Goal: Task Accomplishment & Management: Use online tool/utility

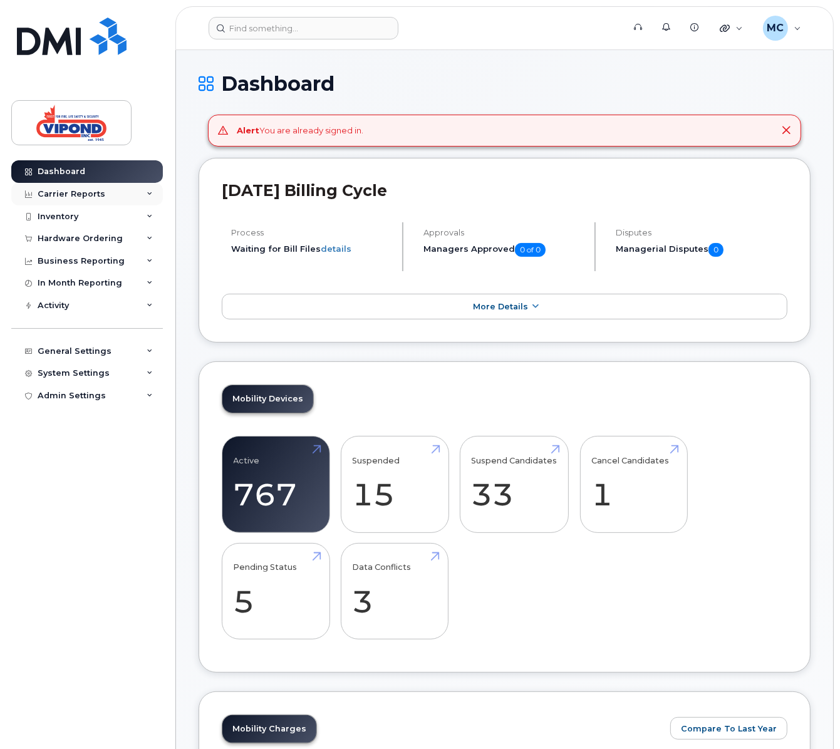
click at [105, 200] on div "Carrier Reports" at bounding box center [87, 194] width 152 height 23
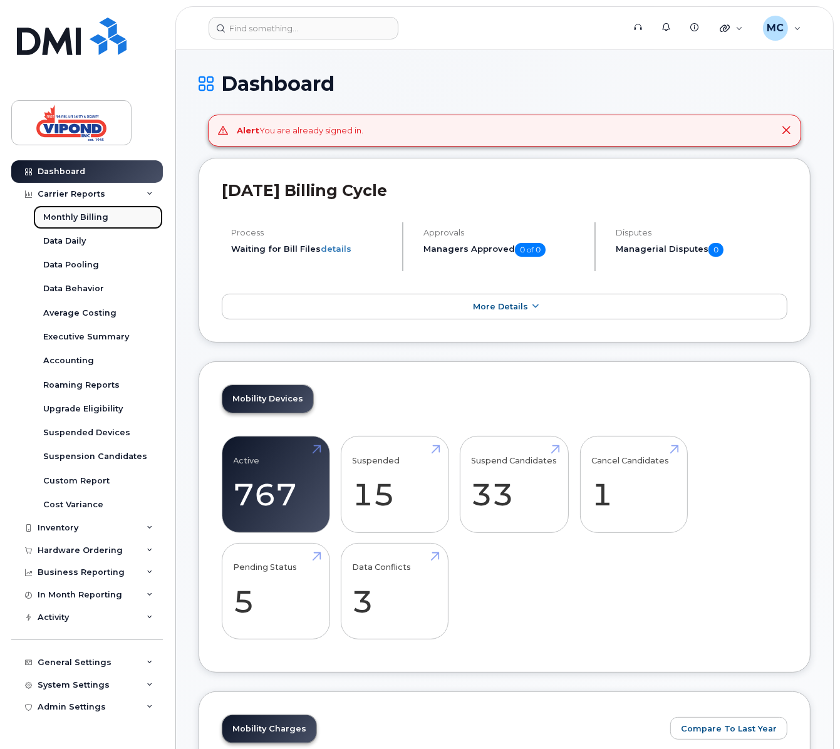
click at [101, 219] on div "Monthly Billing" at bounding box center [75, 217] width 65 height 11
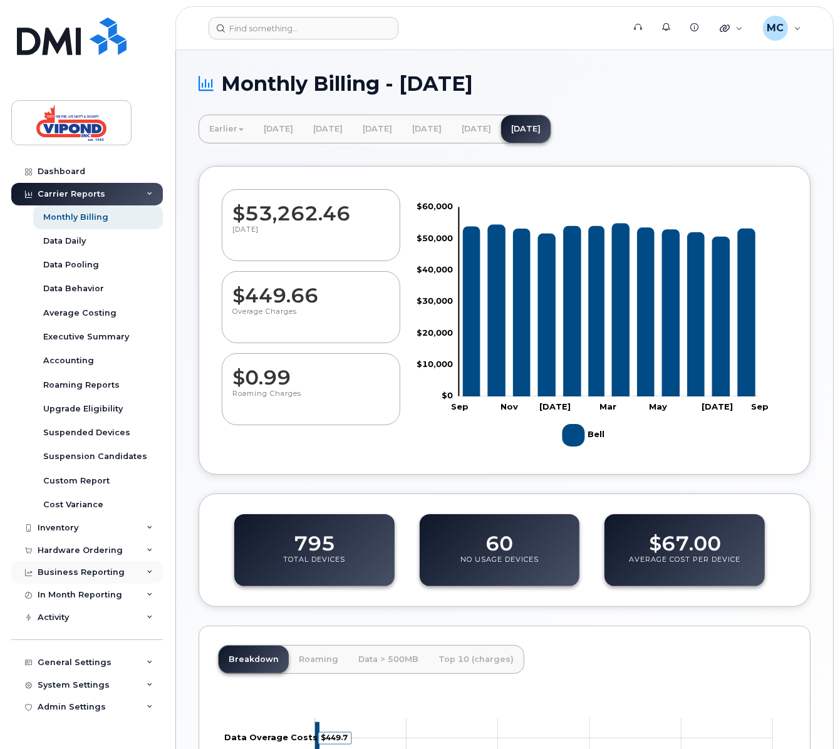
click at [93, 571] on div "Business Reporting" at bounding box center [81, 573] width 87 height 10
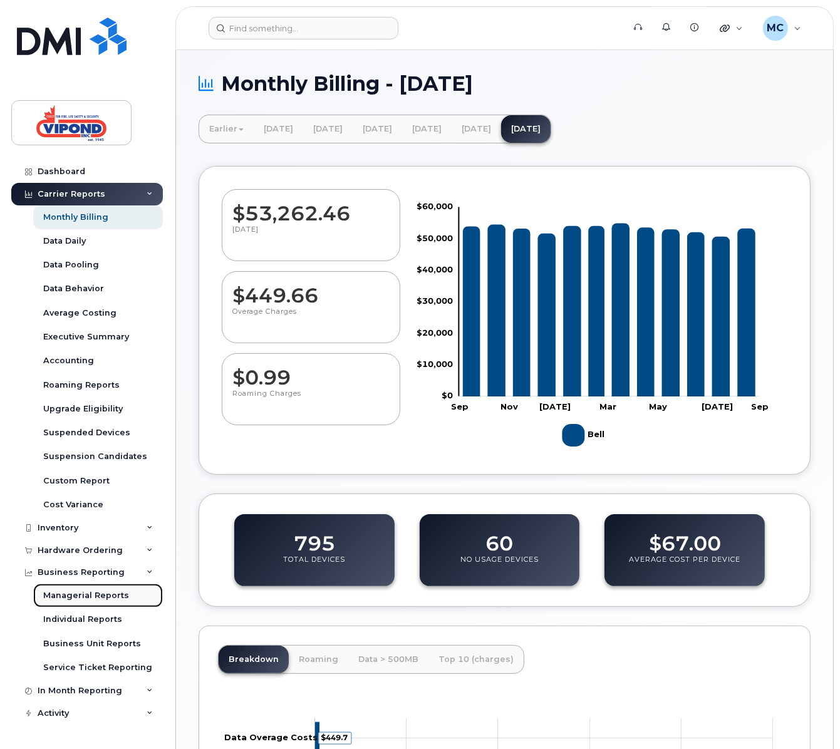
click at [97, 591] on div "Managerial Reports" at bounding box center [86, 595] width 86 height 11
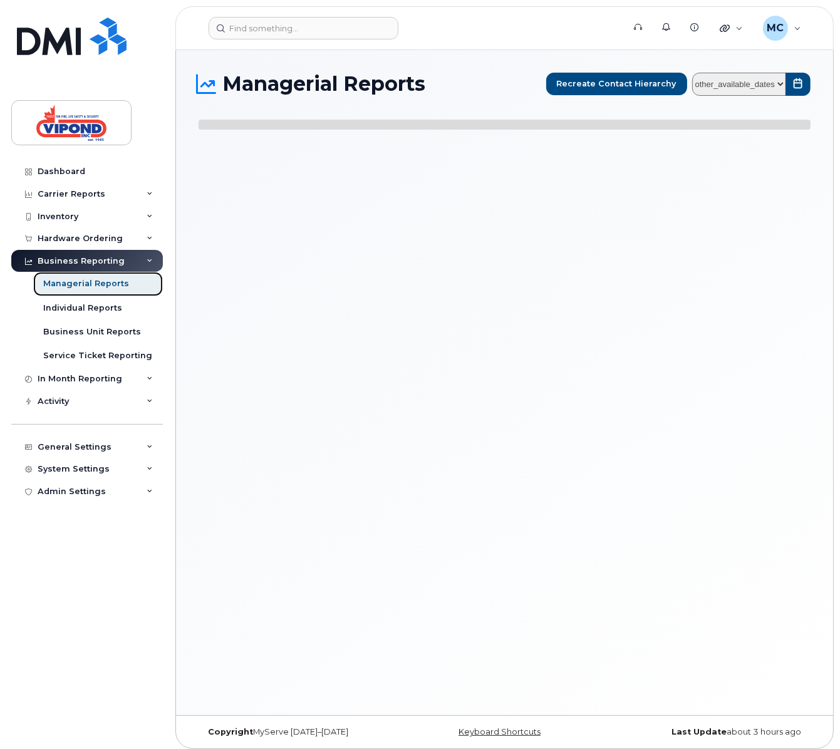
select select
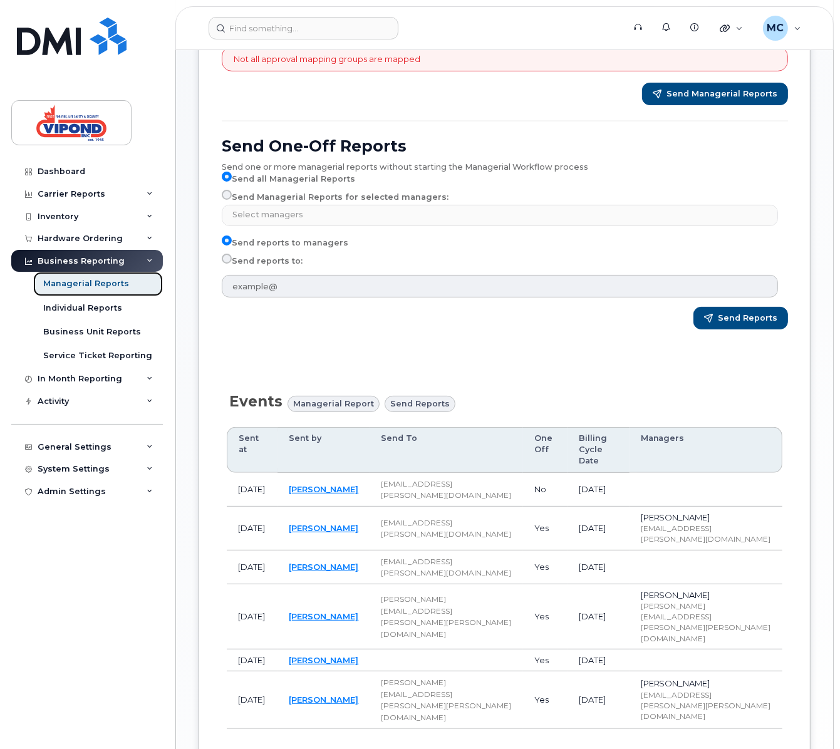
scroll to position [266, 0]
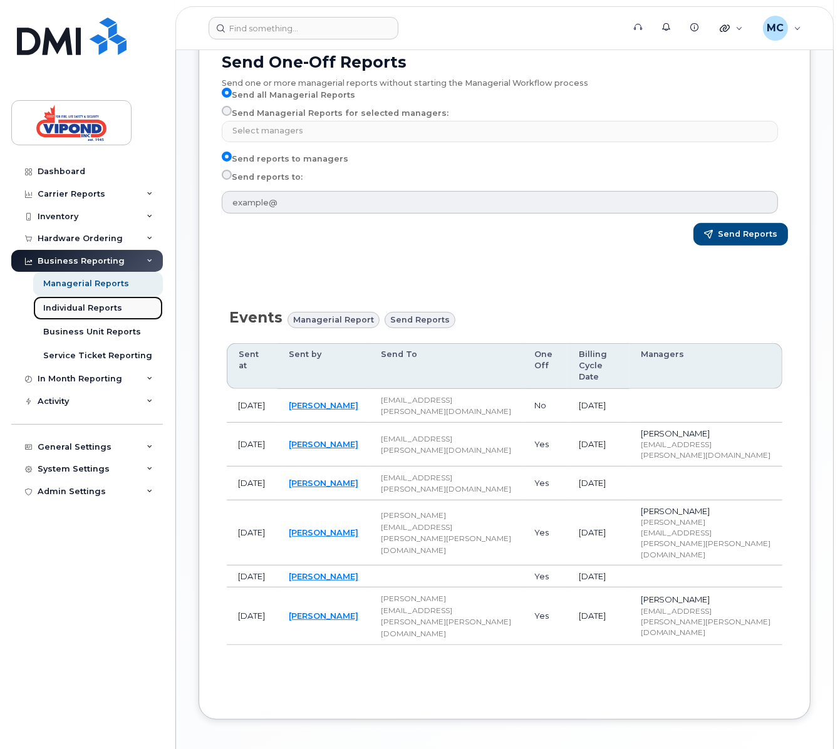
click at [45, 311] on div "Individual Reports" at bounding box center [82, 308] width 79 height 11
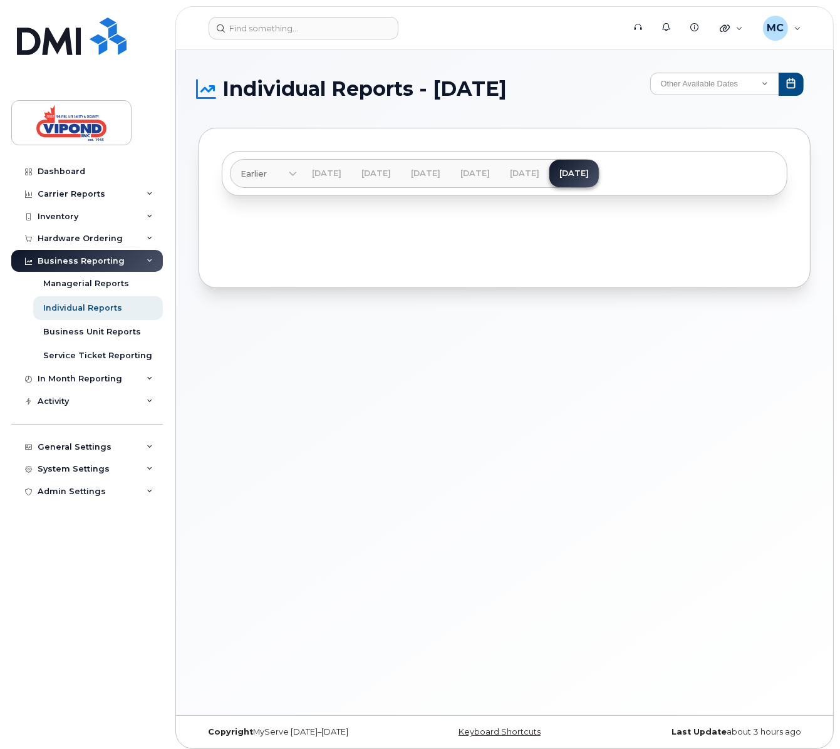
click at [579, 462] on div "Individual Reports - August 2025 Other Available Dates December November Octobe…" at bounding box center [504, 382] width 657 height 665
click at [91, 304] on div "Individual Reports" at bounding box center [82, 308] width 79 height 11
click at [91, 331] on div "Business Unit Reports" at bounding box center [92, 331] width 98 height 11
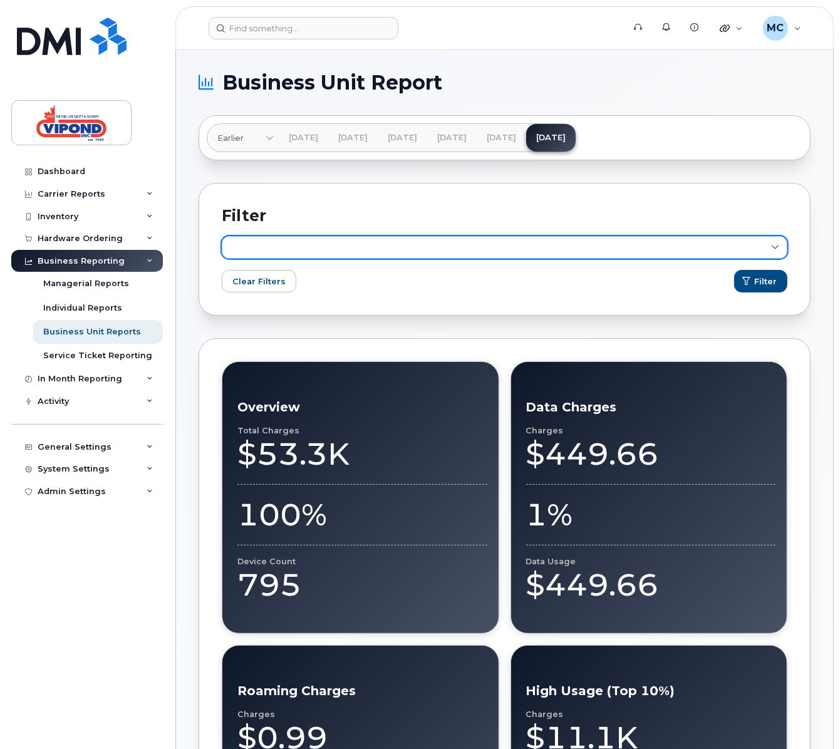
click at [321, 252] on link at bounding box center [505, 247] width 566 height 23
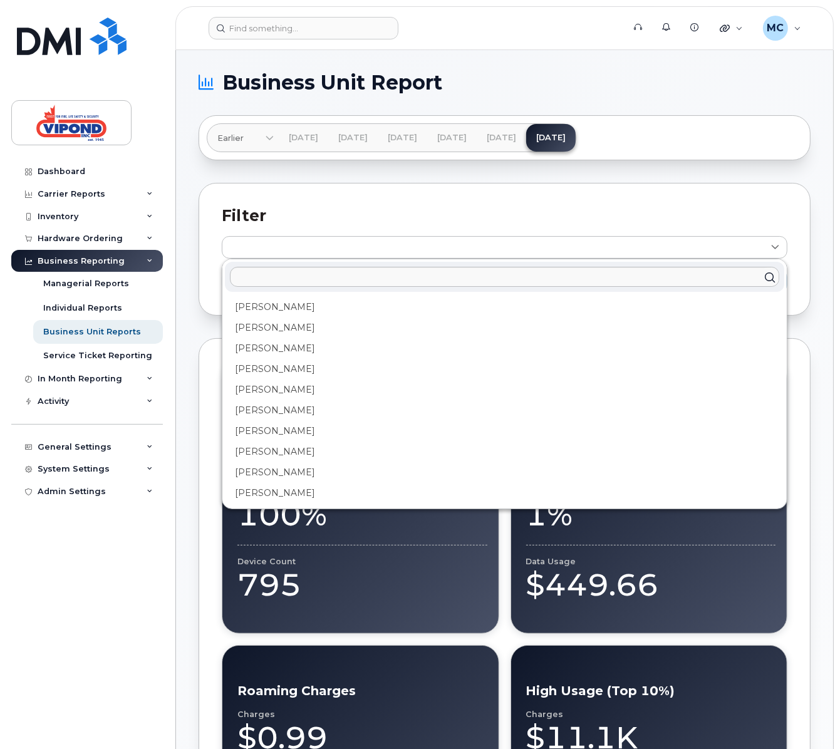
click at [335, 208] on h2 "Filter" at bounding box center [505, 215] width 566 height 19
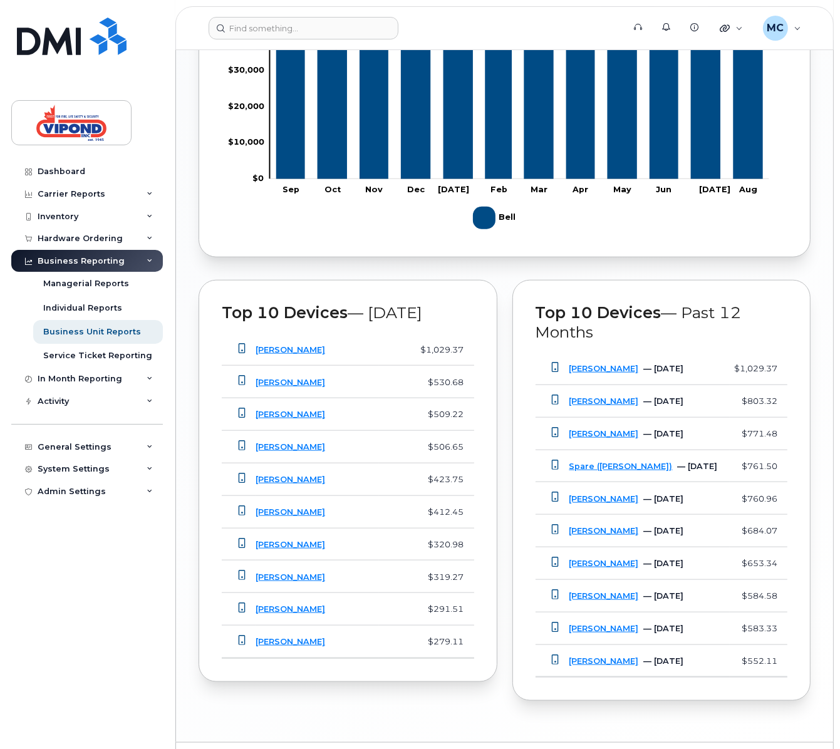
scroll to position [1090, 0]
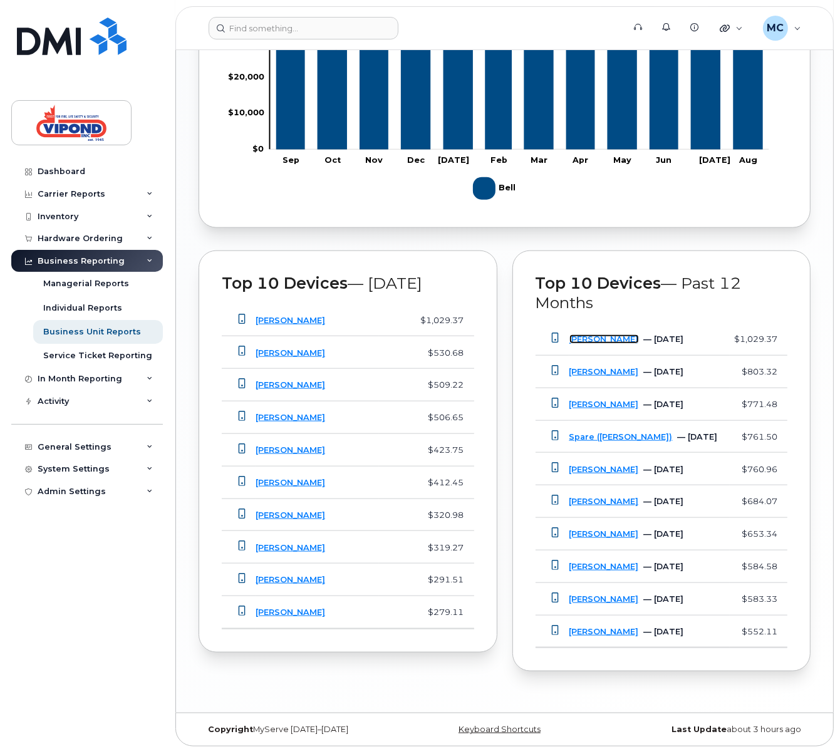
click at [610, 335] on link "Ather Kidwai" at bounding box center [604, 339] width 70 height 9
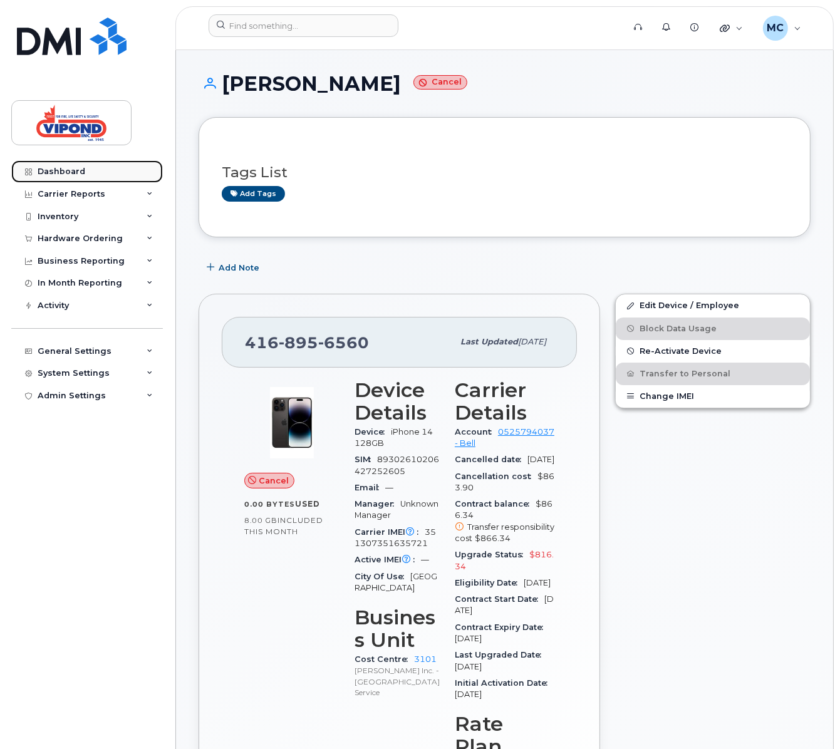
click at [57, 173] on div "Dashboard" at bounding box center [62, 172] width 48 height 10
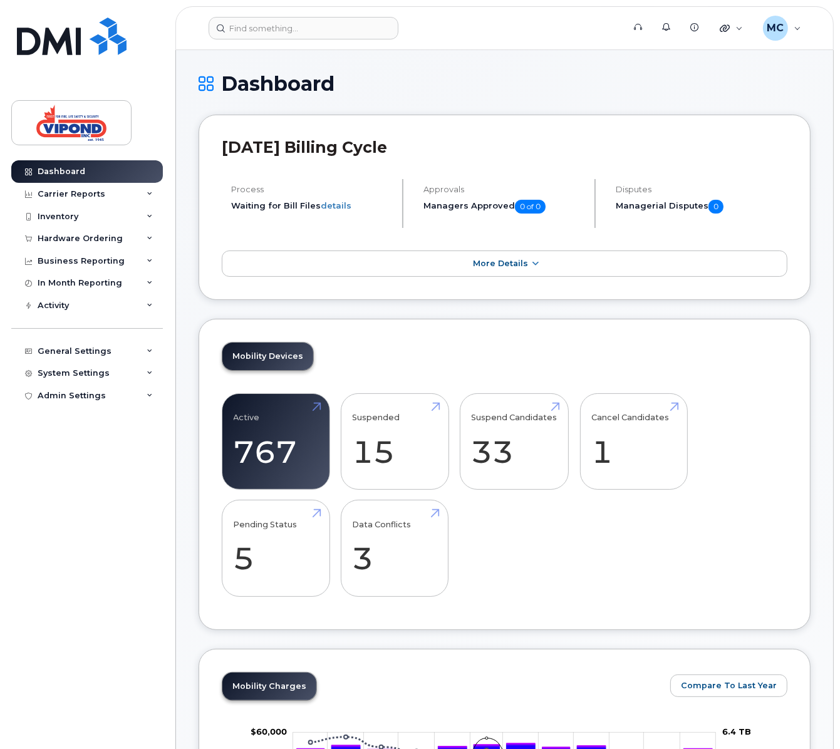
click at [65, 309] on div "Activity" at bounding box center [87, 305] width 152 height 23
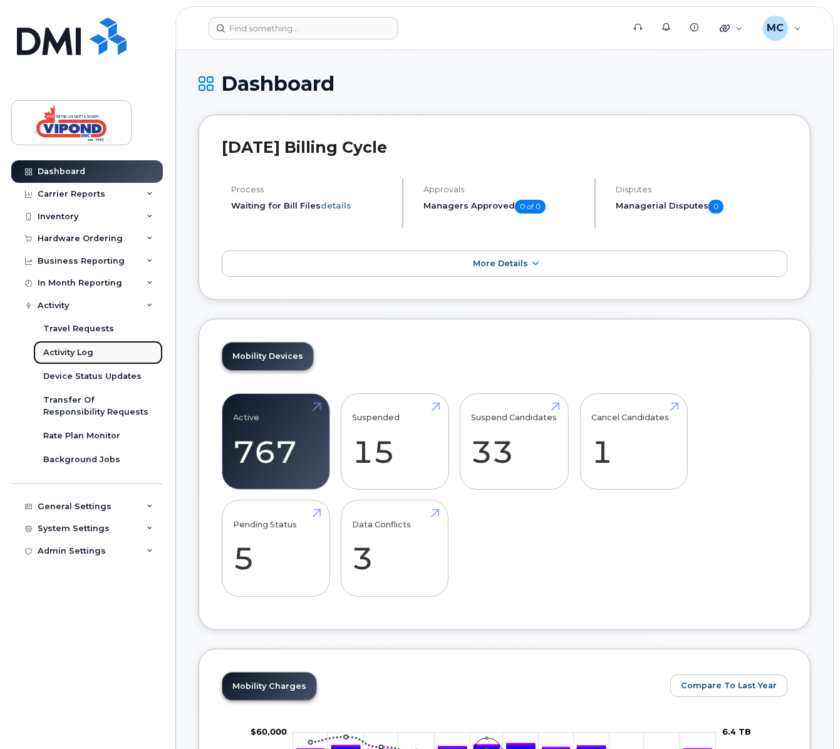
click at [75, 360] on link "Activity Log" at bounding box center [98, 353] width 130 height 24
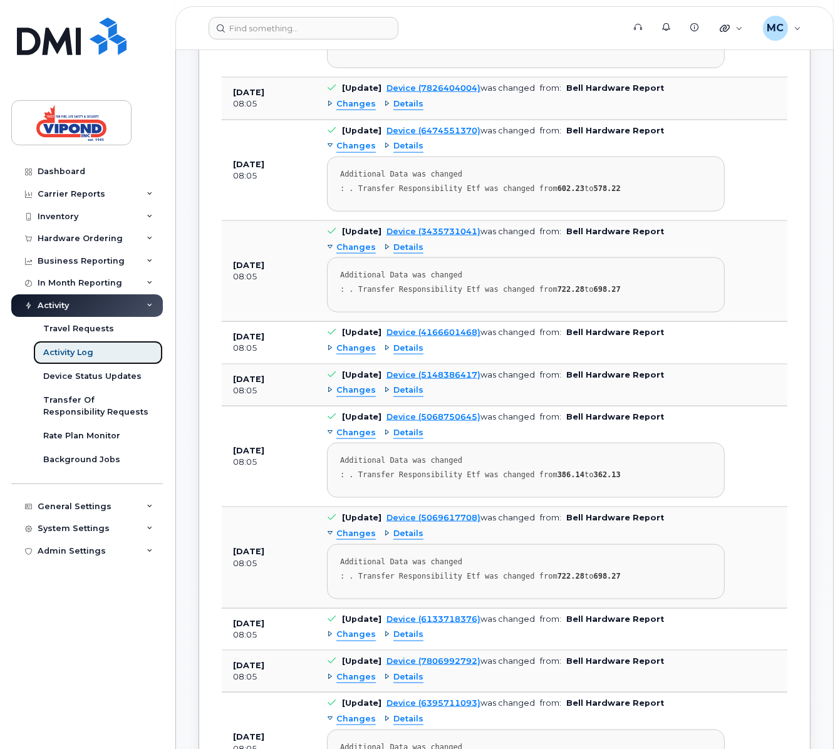
scroll to position [1360, 0]
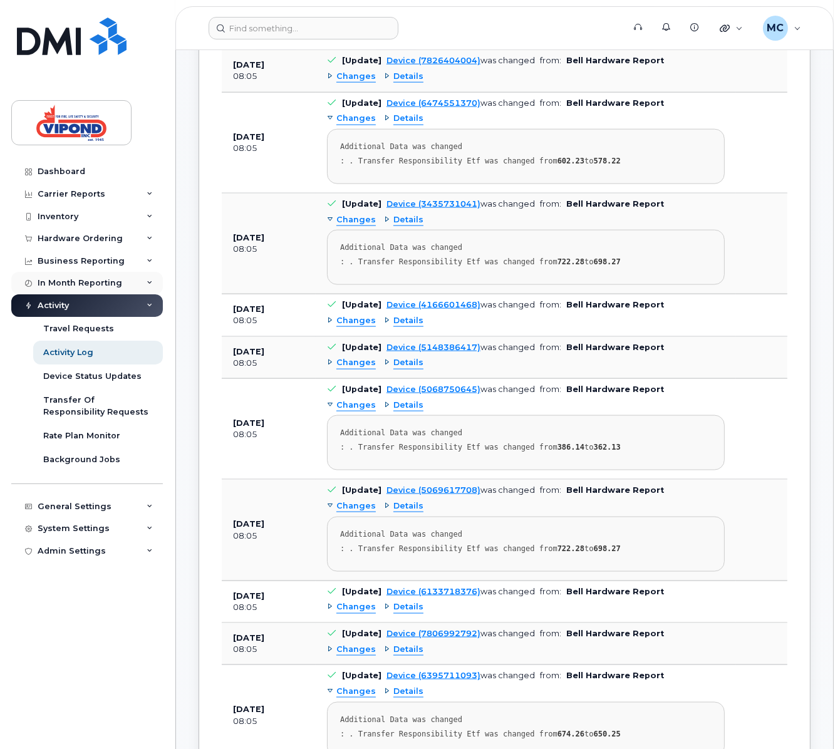
click at [55, 279] on div "In Month Reporting" at bounding box center [80, 283] width 85 height 10
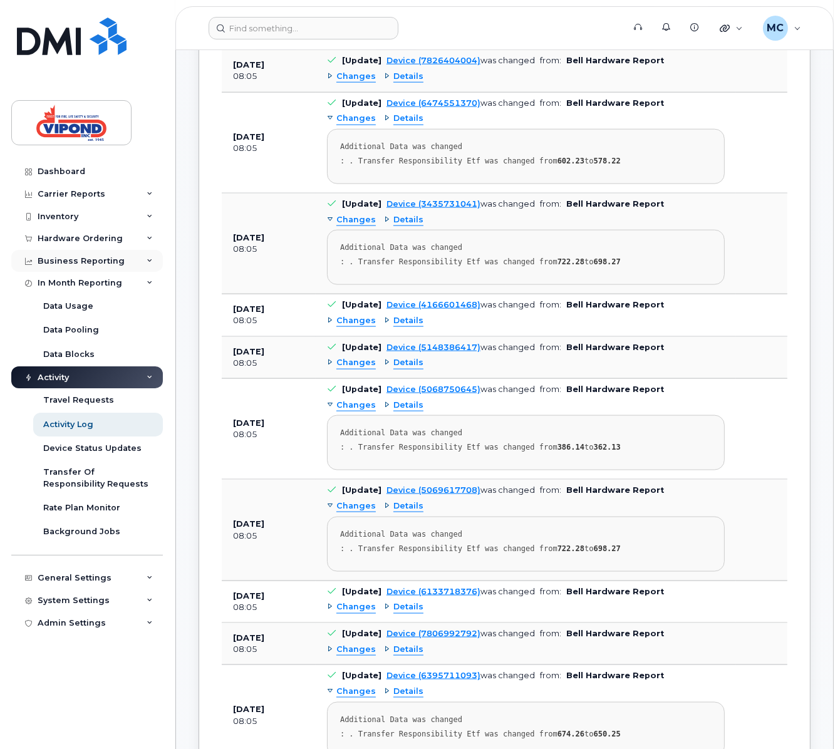
click at [71, 264] on div "Business Reporting" at bounding box center [81, 261] width 87 height 10
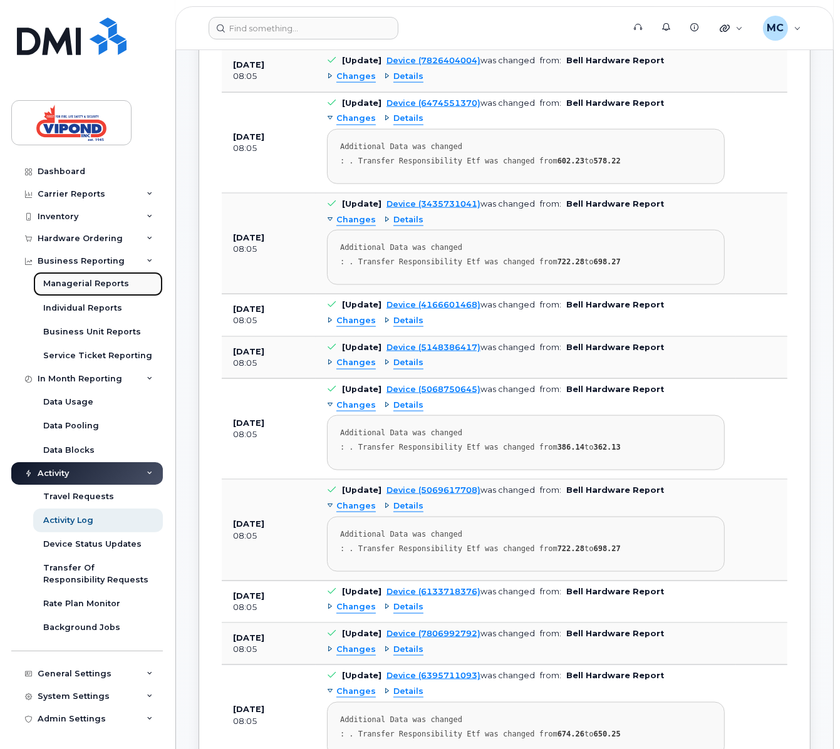
click at [68, 285] on div "Managerial Reports" at bounding box center [86, 283] width 86 height 11
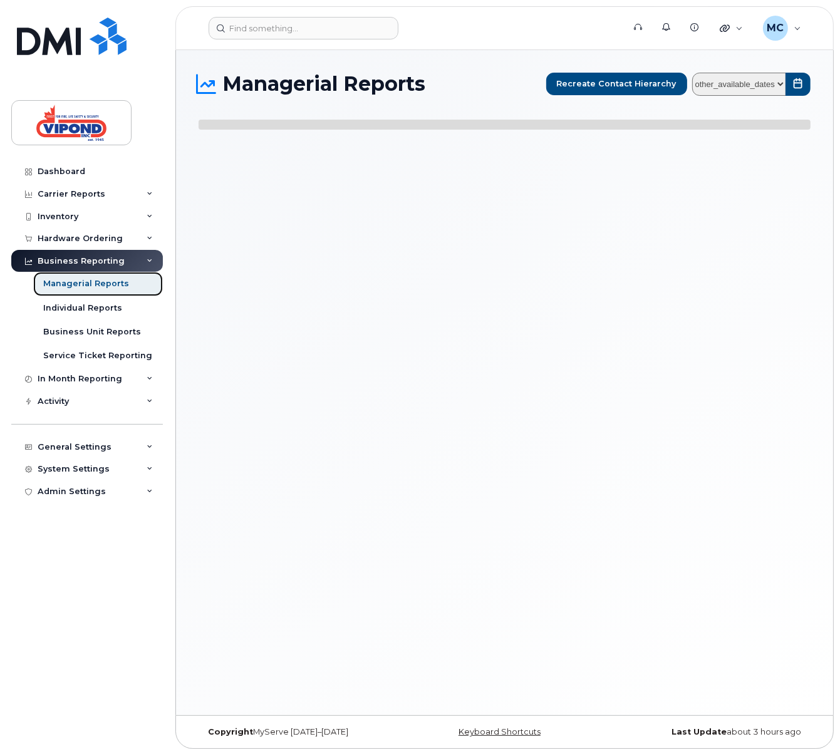
select select
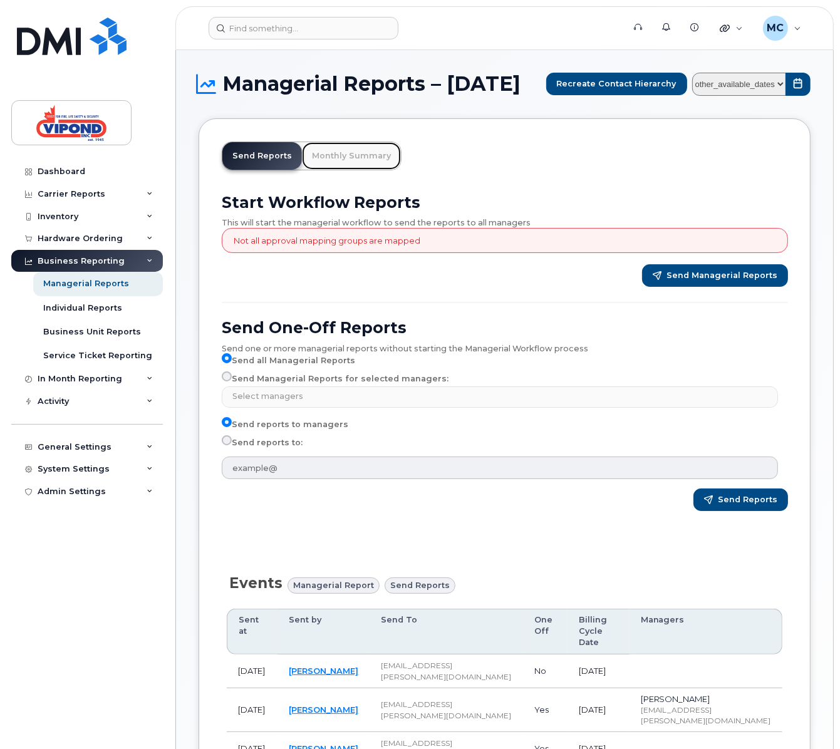
click at [323, 162] on link "Monthly Summary" at bounding box center [351, 156] width 99 height 28
click at [256, 450] on label "Send reports to:" at bounding box center [262, 442] width 81 height 15
click at [232, 445] on input "Send reports to:" at bounding box center [227, 440] width 10 height 10
radio input "true"
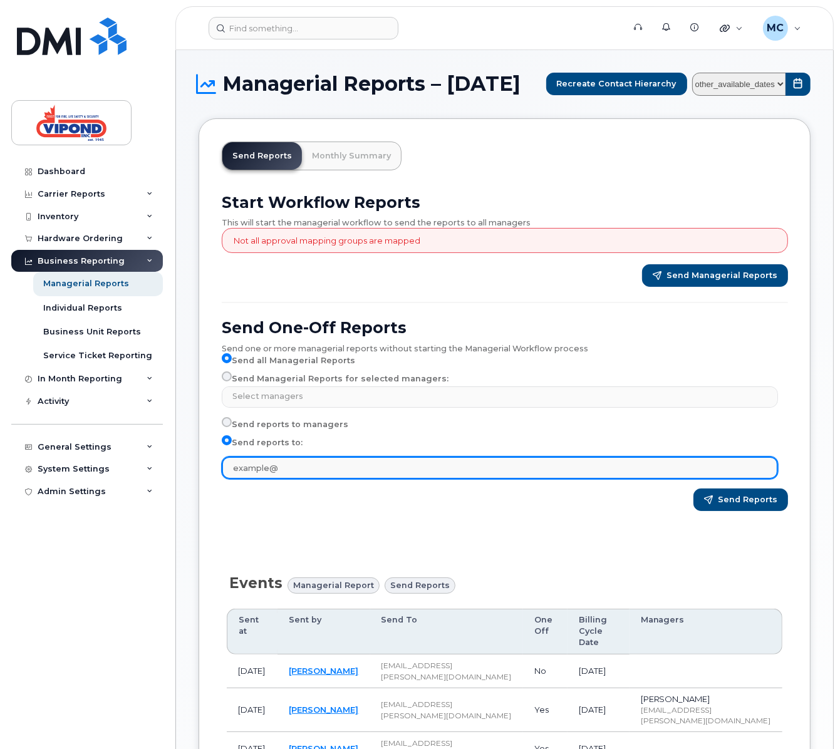
click at [302, 479] on input "text" at bounding box center [500, 468] width 556 height 23
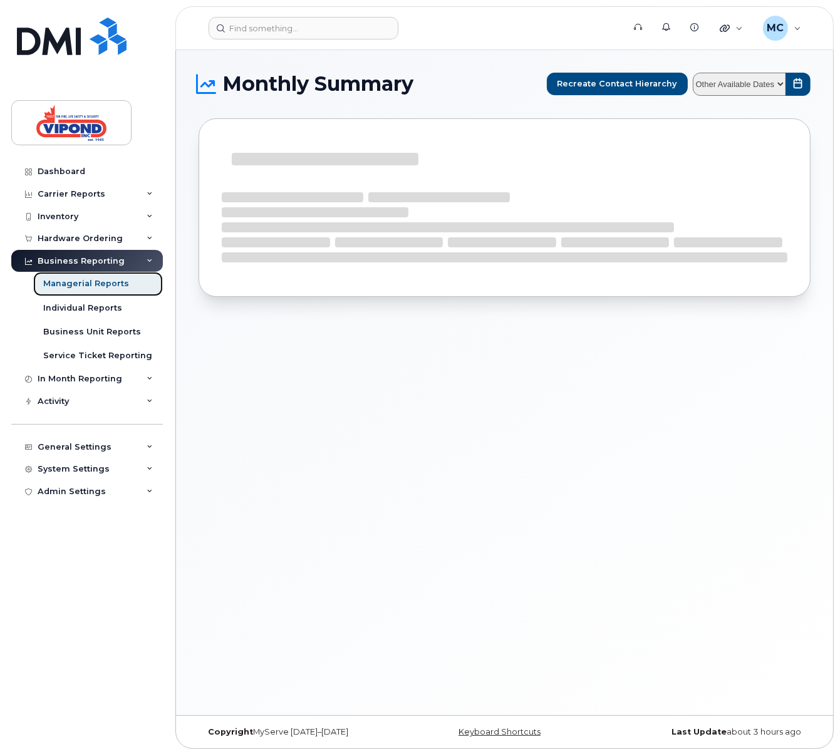
click at [93, 284] on div "Managerial Reports" at bounding box center [86, 283] width 86 height 11
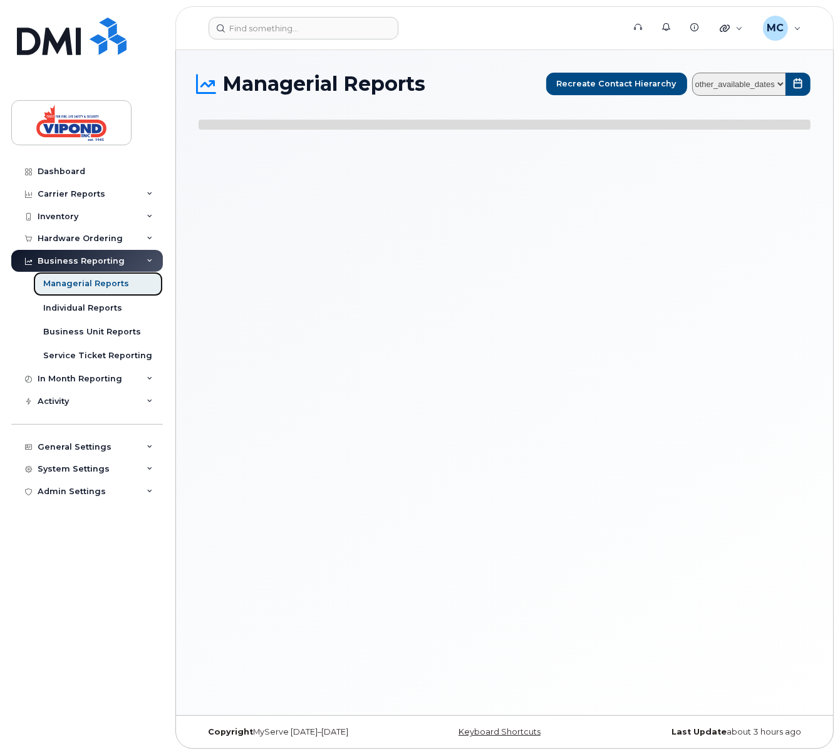
select select
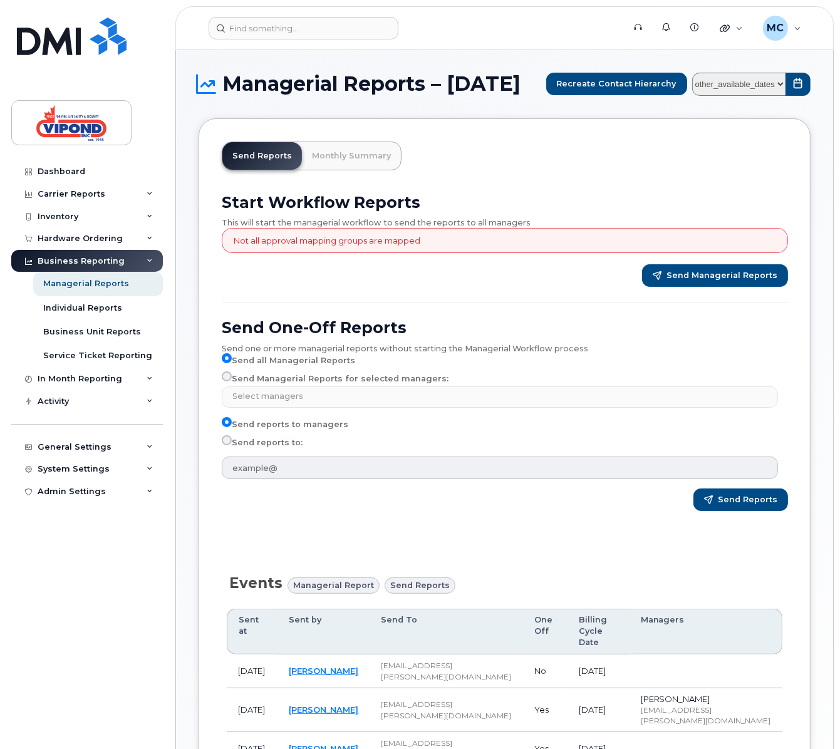
click at [246, 450] on label "Send reports to:" at bounding box center [262, 442] width 81 height 15
click at [232, 445] on input "Send reports to:" at bounding box center [227, 440] width 10 height 10
radio input "true"
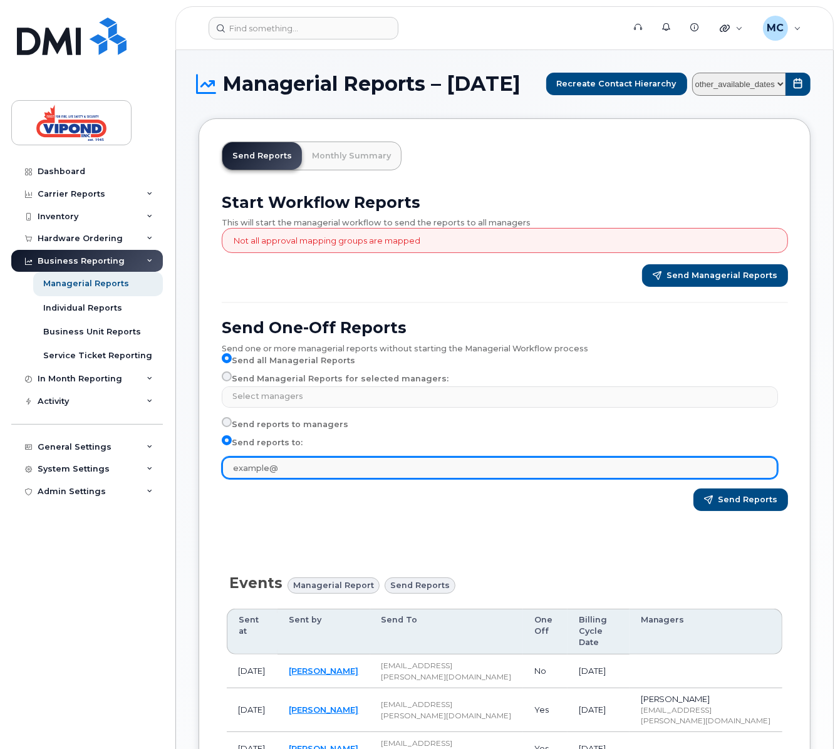
click at [281, 479] on input "text" at bounding box center [500, 468] width 556 height 23
type input "[EMAIL_ADDRESS][PERSON_NAME][DOMAIN_NAME]"
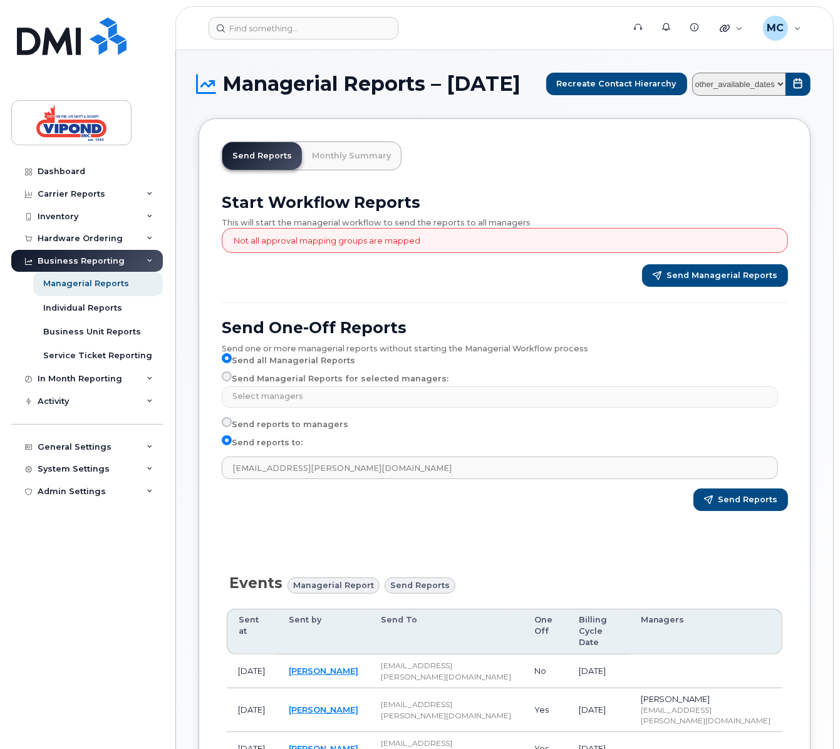
click at [406, 591] on span "Send reports" at bounding box center [420, 585] width 60 height 12
click at [745, 506] on span "Send Reports" at bounding box center [748, 499] width 60 height 11
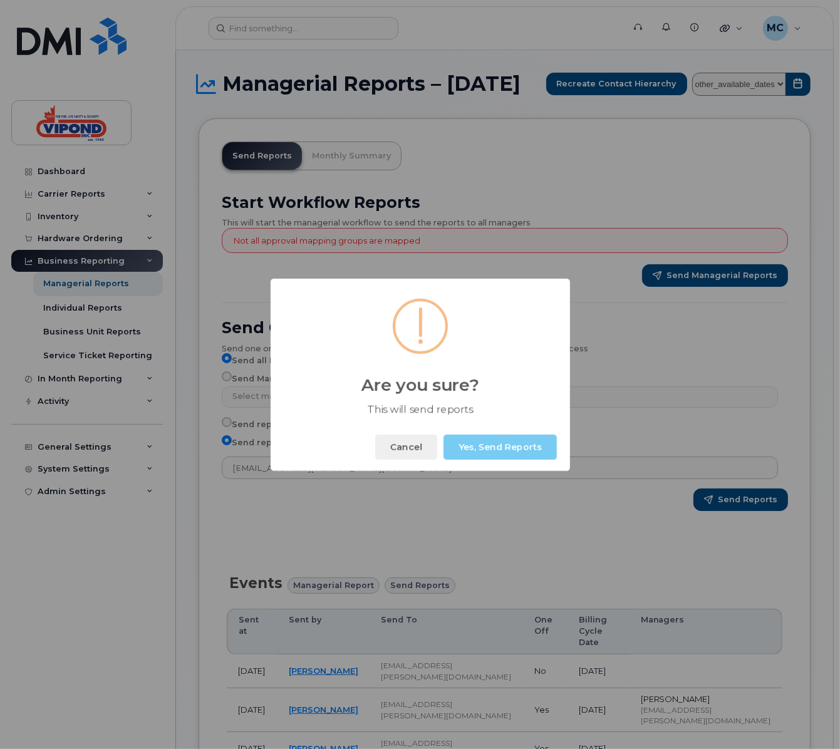
click at [484, 450] on button "Yes, Send Reports" at bounding box center [500, 447] width 113 height 25
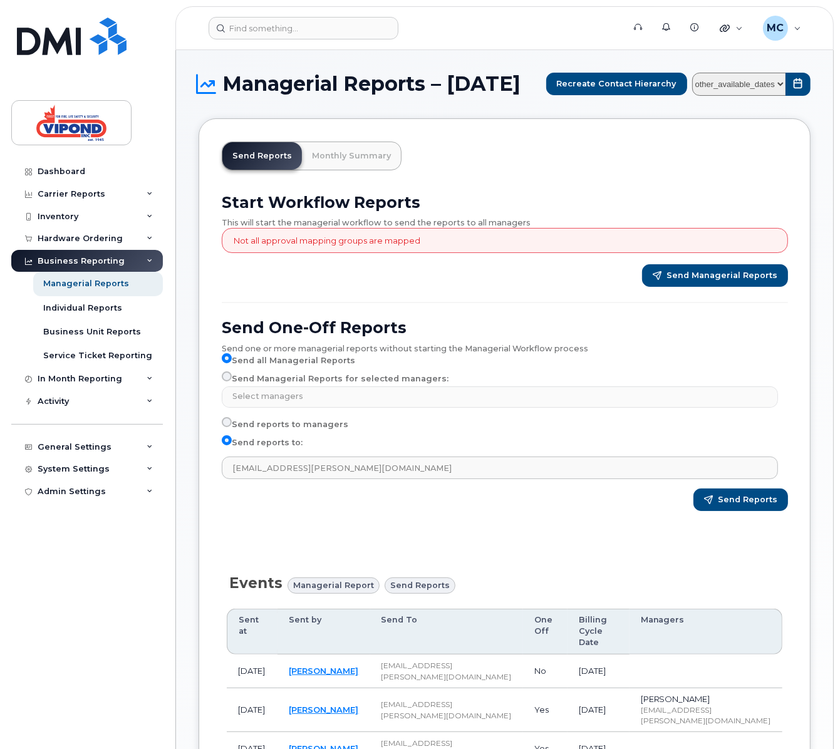
click at [194, 573] on div "Managerial Reports – [DATE] Recreate Contact Hierarchy other_available_dates Au…" at bounding box center [504, 538] width 657 height 977
